Goal: Information Seeking & Learning: Check status

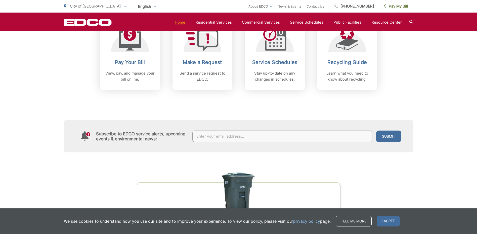
scroll to position [377, 0]
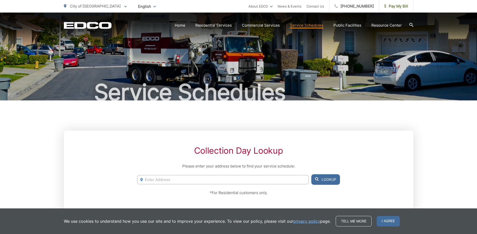
click at [168, 181] on input "Enter Address" at bounding box center [222, 179] width 171 height 9
click at [184, 189] on li "10735 Quail Canyon Road, El Cajon, CA, 92021" at bounding box center [222, 190] width 171 height 8
type input "10735 Quail Canyon Road, El Cajon, CA, 92021"
click at [319, 180] on button "Lookup" at bounding box center [325, 179] width 29 height 11
click at [332, 182] on button "Lookup" at bounding box center [325, 179] width 29 height 11
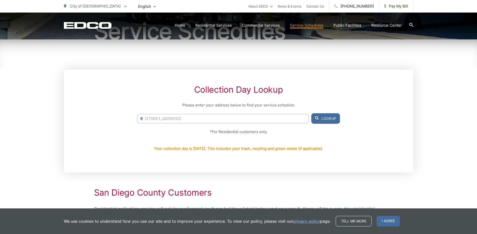
scroll to position [75, 0]
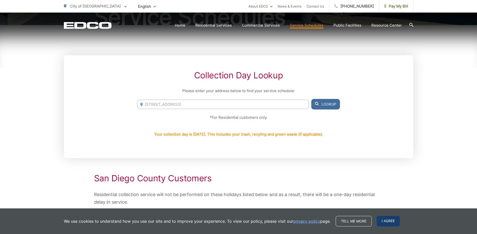
click at [391, 223] on span "I agree" at bounding box center [387, 221] width 23 height 11
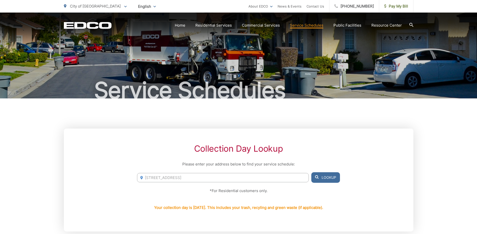
scroll to position [0, 0]
